Goal: Use online tool/utility: Utilize a website feature to perform a specific function

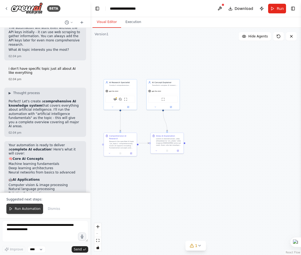
click at [23, 207] on button "Run Automation" at bounding box center [24, 209] width 37 height 10
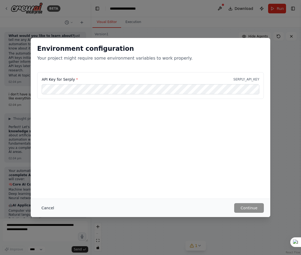
click at [51, 208] on button "Cancel" at bounding box center [47, 208] width 21 height 10
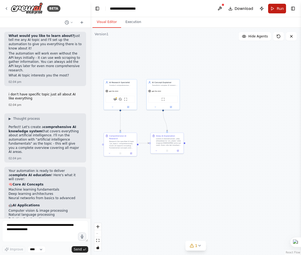
click at [275, 7] on button "Run" at bounding box center [277, 9] width 18 height 10
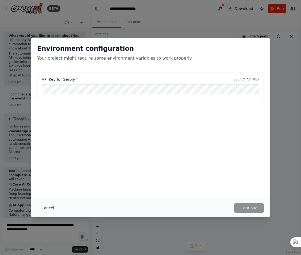
click at [49, 208] on button "Cancel" at bounding box center [47, 208] width 21 height 10
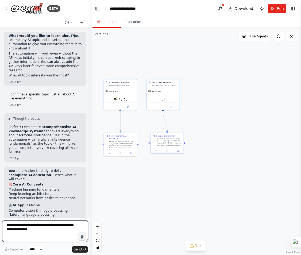
click at [59, 227] on textarea at bounding box center [45, 231] width 86 height 21
type textarea "**********"
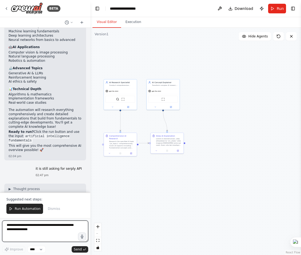
scroll to position [1784, 0]
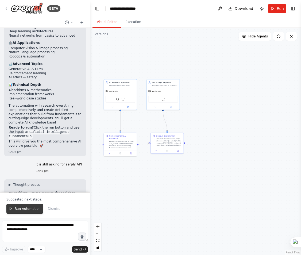
click at [33, 209] on span "Run Automation" at bounding box center [28, 209] width 26 height 4
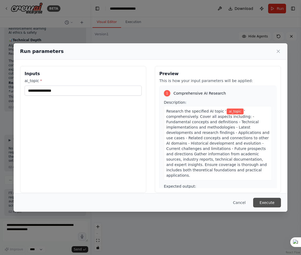
click at [267, 205] on button "Execute" at bounding box center [267, 203] width 28 height 10
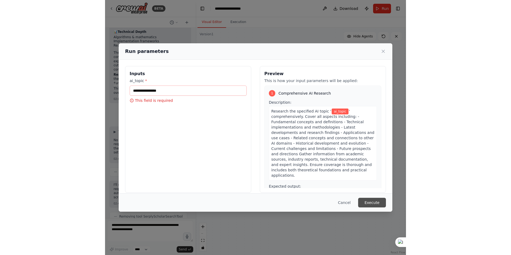
scroll to position [1846, 0]
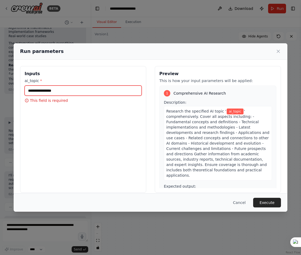
click at [83, 89] on input "ai_topic *" at bounding box center [83, 91] width 117 height 10
type input "**********"
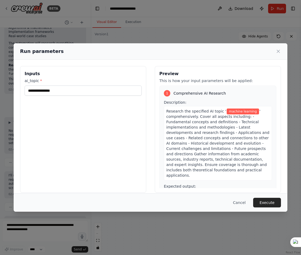
click at [269, 200] on button "Execute" at bounding box center [267, 203] width 28 height 10
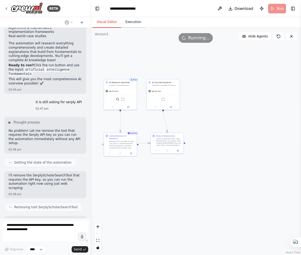
click at [129, 23] on button "Execution" at bounding box center [133, 22] width 24 height 11
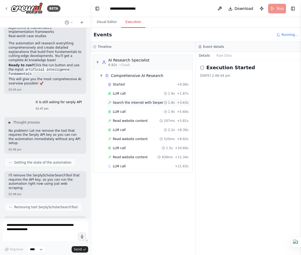
click at [144, 101] on span "Search the internet with Serper" at bounding box center [138, 103] width 51 height 4
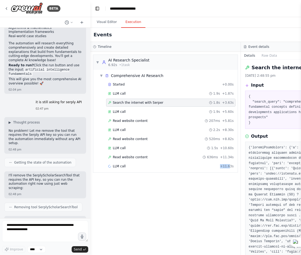
drag, startPoint x: 230, startPoint y: 183, endPoint x: 159, endPoint y: 183, distance: 71.2
click at [159, 183] on div "▼ AI Research Specialist 6.92s • 1 task ▼ Comprehensive AI Research Started + 0…" at bounding box center [165, 153] width 150 height 203
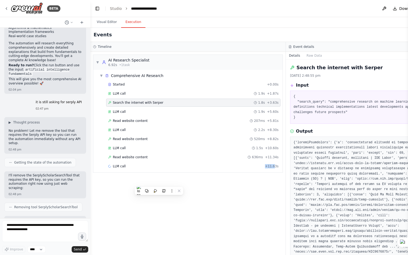
click at [223, 188] on div "▼ AI Research Specialist 6.92s • 1 task ▼ Comprehensive AI Research Started + 0…" at bounding box center [187, 153] width 195 height 203
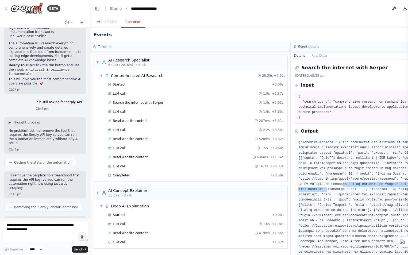
drag, startPoint x: 337, startPoint y: 186, endPoint x: 327, endPoint y: 187, distance: 10.2
drag, startPoint x: 408, startPoint y: 86, endPoint x: 437, endPoint y: 83, distance: 29.1
click at [301, 83] on html "BETA Create a highly detailed, structured, and visual explanation of Artificial…" at bounding box center [204, 127] width 408 height 255
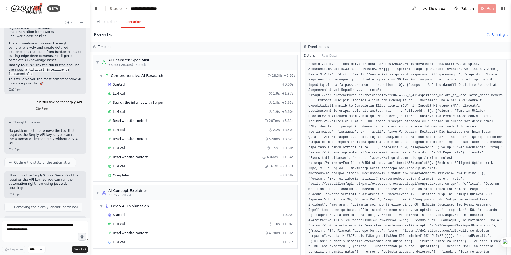
scroll to position [222, 0]
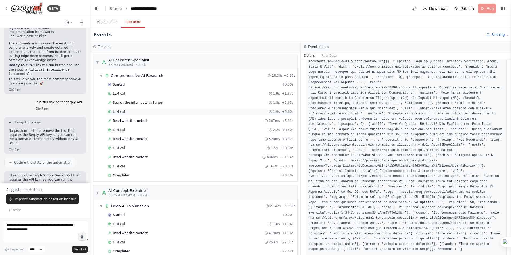
click at [151, 110] on div "LLM call 1.9s + 5.60s" at bounding box center [201, 112] width 186 height 4
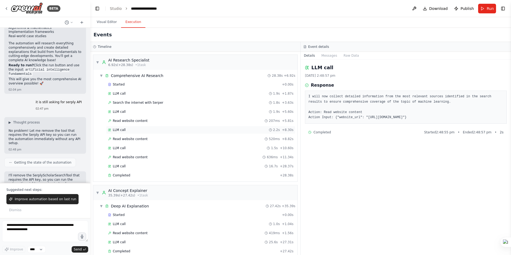
click at [139, 131] on div "LLM call 2.2s + 8.30s" at bounding box center [201, 130] width 186 height 4
click at [147, 148] on div "LLM call 1.5s + 10.60s" at bounding box center [201, 148] width 186 height 4
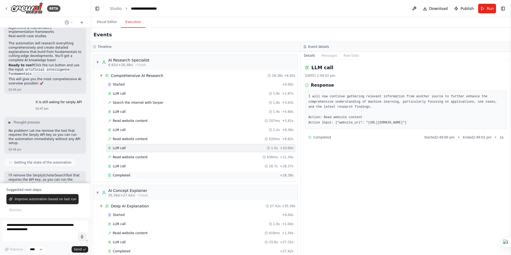
click at [148, 175] on div "Completed" at bounding box center [193, 175] width 170 height 4
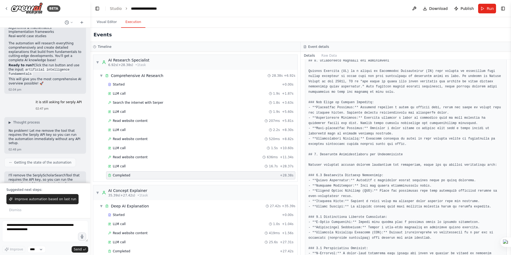
scroll to position [134, 0]
click at [33, 224] on textarea at bounding box center [45, 231] width 86 height 21
click at [64, 226] on textarea "**********" at bounding box center [45, 231] width 86 height 21
drag, startPoint x: 35, startPoint y: 230, endPoint x: 18, endPoint y: 230, distance: 17.1
click at [18, 230] on textarea "**********" at bounding box center [45, 231] width 86 height 21
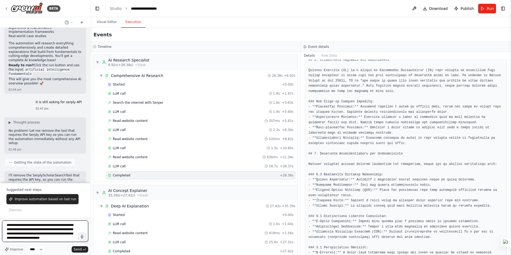
scroll to position [9, 0]
type textarea "**********"
click at [83, 251] on icon "submit" at bounding box center [84, 249] width 3 height 3
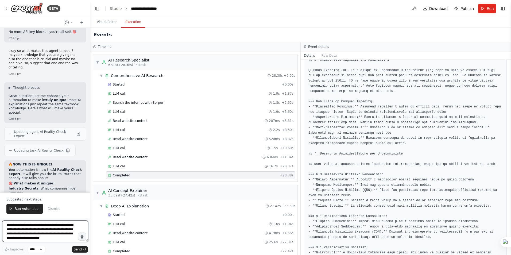
scroll to position [2141, 0]
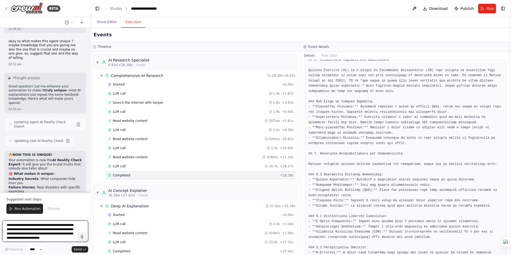
click at [53, 225] on textarea "**********" at bounding box center [45, 231] width 86 height 21
type textarea "**********"
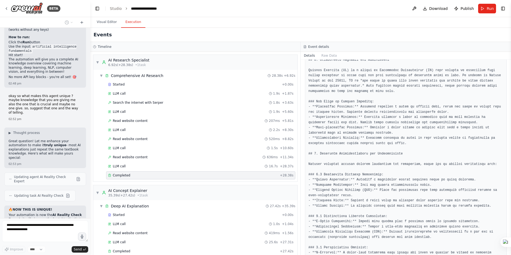
scroll to position [2067, 0]
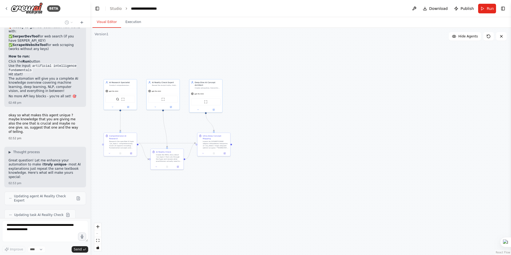
click at [113, 20] on button "Visual Editor" at bounding box center [107, 22] width 29 height 11
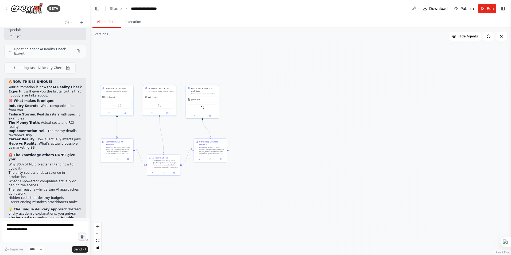
scroll to position [2218, 0]
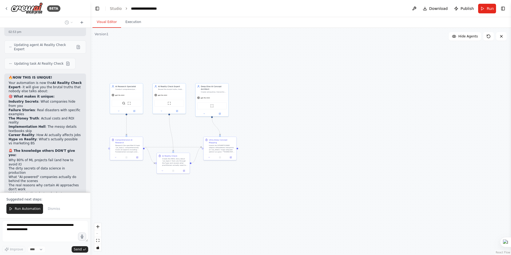
drag, startPoint x: 266, startPoint y: 123, endPoint x: 272, endPoint y: 127, distance: 7.3
click at [272, 127] on div ".deletable-edge-delete-btn { width: 20px; height: 20px; border: 0px solid #ffff…" at bounding box center [300, 141] width 421 height 227
click at [29, 209] on span "Run Automation" at bounding box center [28, 209] width 26 height 4
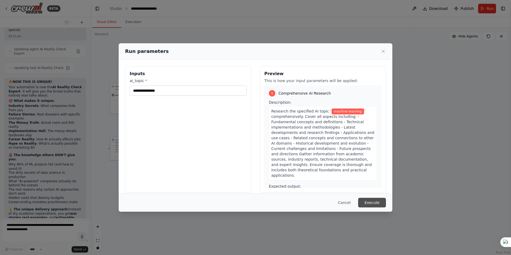
click at [301, 202] on button "Execute" at bounding box center [372, 203] width 28 height 10
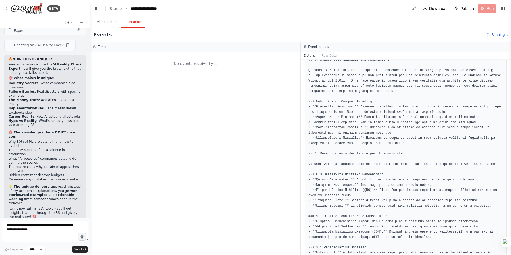
click at [134, 24] on button "Execution" at bounding box center [133, 22] width 24 height 11
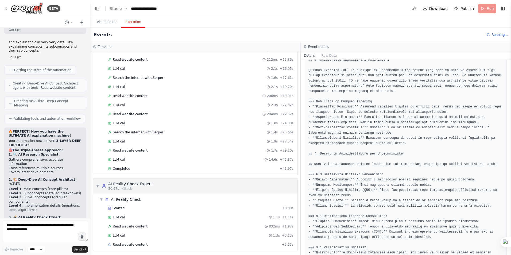
scroll to position [81, 0]
click at [152, 167] on div "Completed" at bounding box center [193, 167] width 170 height 4
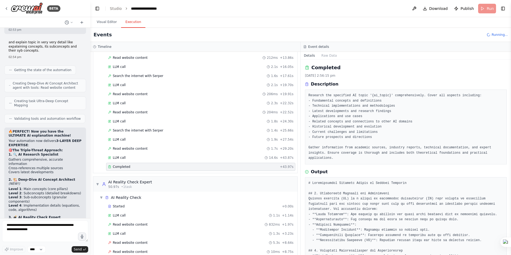
scroll to position [54, 0]
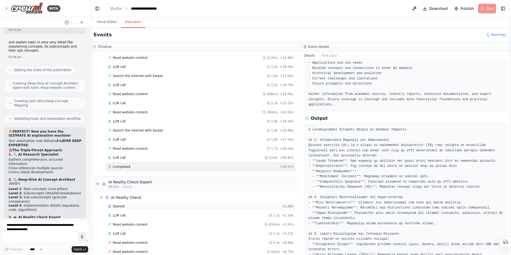
click at [135, 204] on div "Started" at bounding box center [194, 206] width 172 height 4
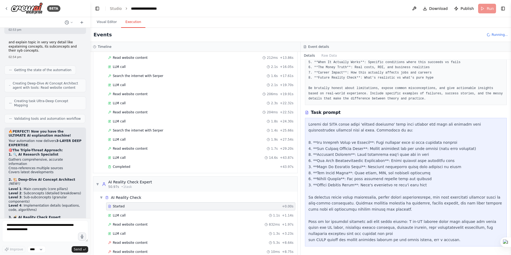
scroll to position [118, 0]
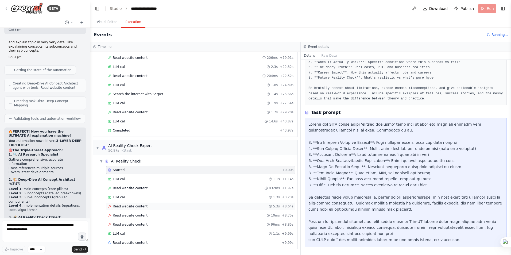
click at [156, 207] on div "Read website content 5.3s + 8.64s" at bounding box center [201, 206] width 186 height 4
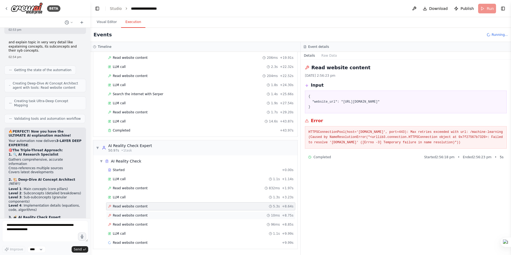
click at [153, 212] on div "Read website content 10ms + 8.75s" at bounding box center [200, 216] width 189 height 8
click at [148, 223] on div "Read website content 96ms + 8.85s" at bounding box center [201, 225] width 186 height 4
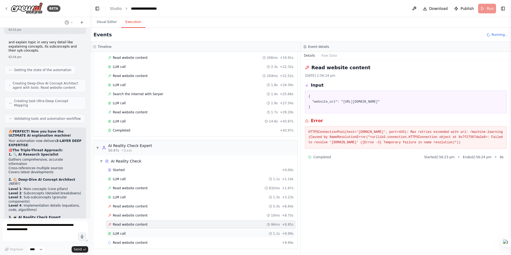
click at [146, 235] on div "LLM call 1.1s + 9.99s" at bounding box center [201, 234] width 186 height 4
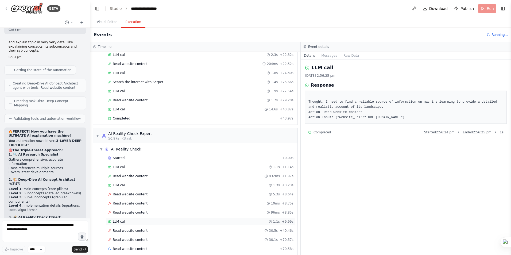
scroll to position [136, 0]
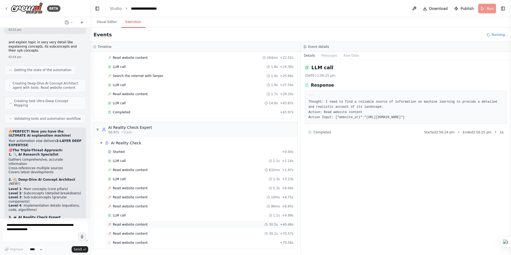
click at [151, 226] on div "Read website content 30.5s + 40.46s" at bounding box center [201, 225] width 186 height 4
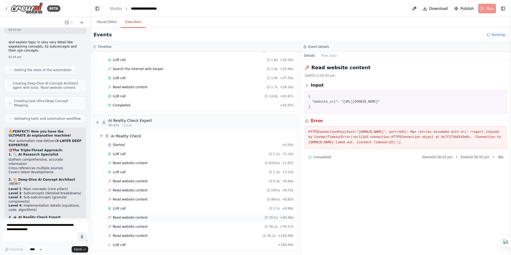
scroll to position [145, 0]
click at [154, 207] on div "LLM call 1.1s + 9.99s" at bounding box center [201, 206] width 186 height 4
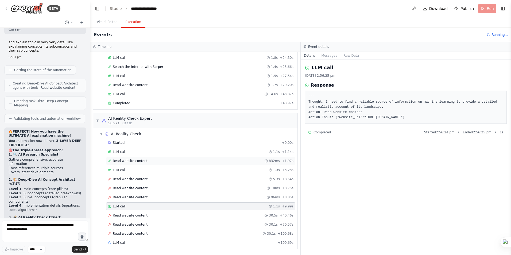
click at [158, 162] on div "Read website content 832ms + 1.97s" at bounding box center [201, 161] width 186 height 4
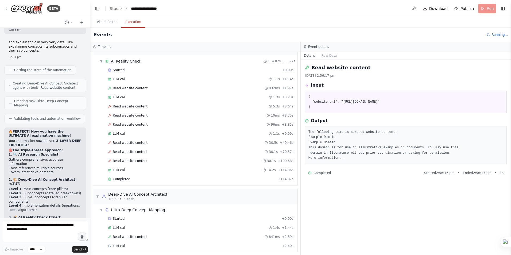
scroll to position [221, 0]
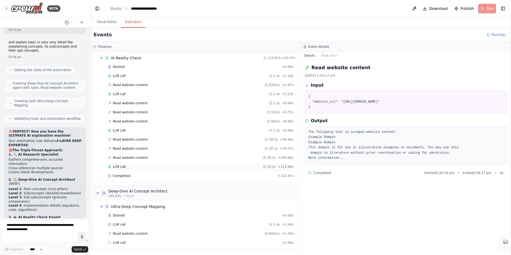
click at [139, 165] on div "LLM call 14.2s + 114.86s" at bounding box center [201, 167] width 186 height 4
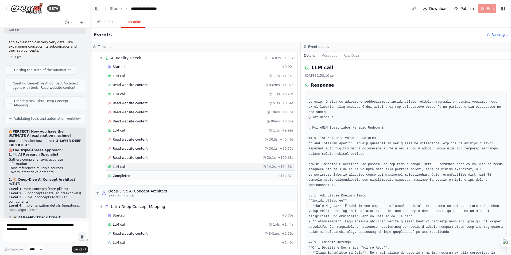
click at [134, 174] on div "Completed" at bounding box center [192, 176] width 168 height 4
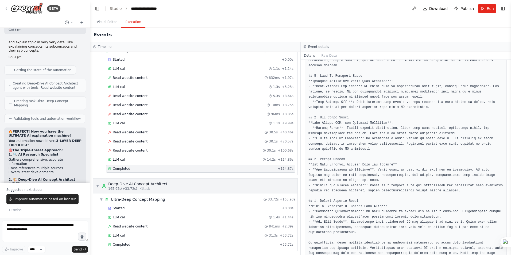
scroll to position [230, 0]
click at [134, 243] on div "Completed" at bounding box center [193, 243] width 170 height 4
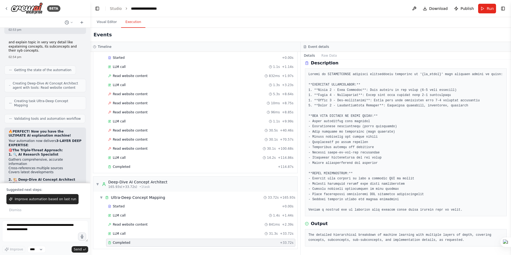
scroll to position [21, 0]
click at [164, 225] on div "Read website content 841ms + 2.39s" at bounding box center [201, 225] width 186 height 4
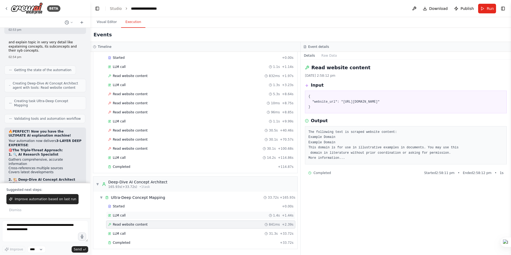
click at [165, 213] on div "LLM call 1.4s + 1.44s" at bounding box center [200, 216] width 189 height 8
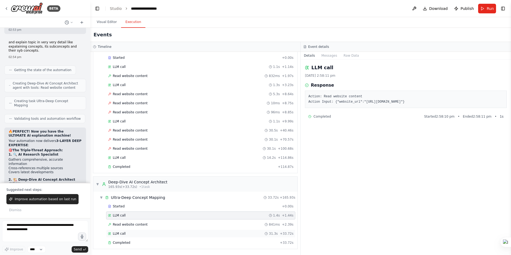
click at [158, 234] on div "LLM call 31.3s + 33.72s" at bounding box center [201, 234] width 186 height 4
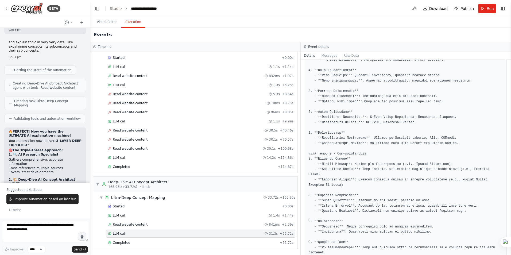
scroll to position [401, 0]
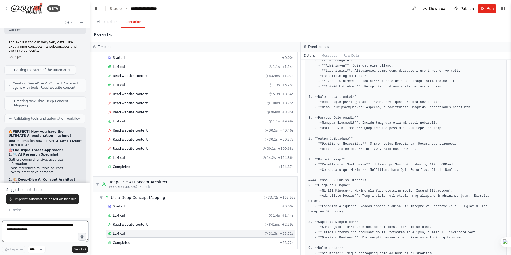
click at [37, 227] on textarea at bounding box center [45, 231] width 86 height 21
type textarea "**********"
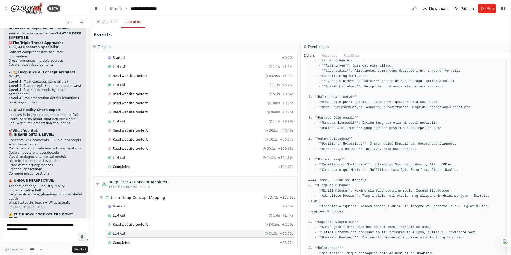
scroll to position [2551, 0]
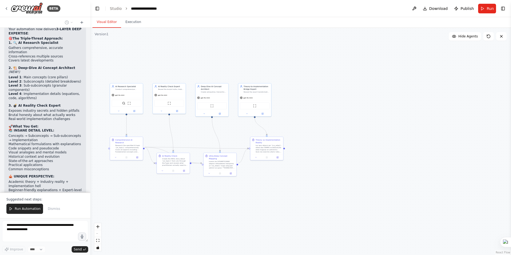
click at [99, 22] on button "Visual Editor" at bounding box center [107, 22] width 29 height 11
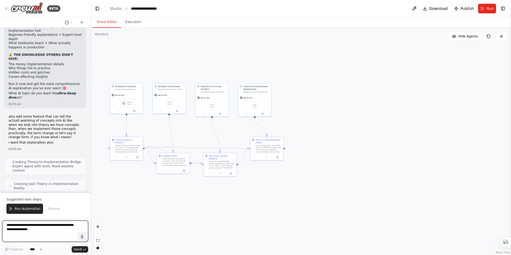
scroll to position [2691, 0]
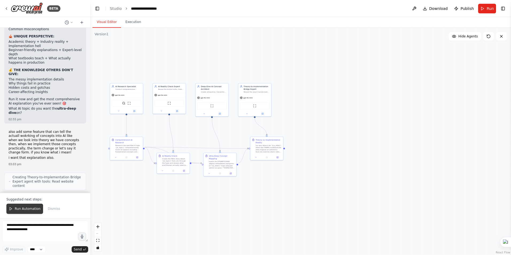
click at [36, 210] on span "Run Automation" at bounding box center [28, 209] width 26 height 4
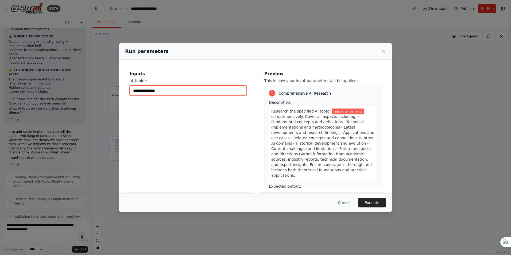
drag, startPoint x: 166, startPoint y: 91, endPoint x: 126, endPoint y: 93, distance: 39.6
click at [126, 93] on div "**********" at bounding box center [188, 129] width 126 height 127
type input "**********"
click at [301, 203] on button "Execute" at bounding box center [372, 203] width 28 height 10
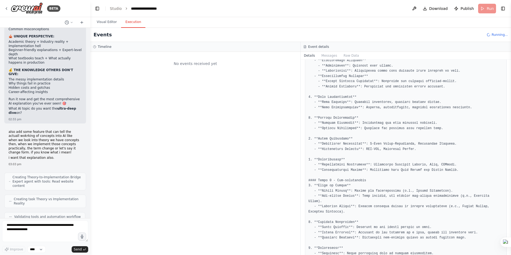
click at [129, 21] on button "Execution" at bounding box center [133, 22] width 24 height 11
